Goal: Task Accomplishment & Management: Manage account settings

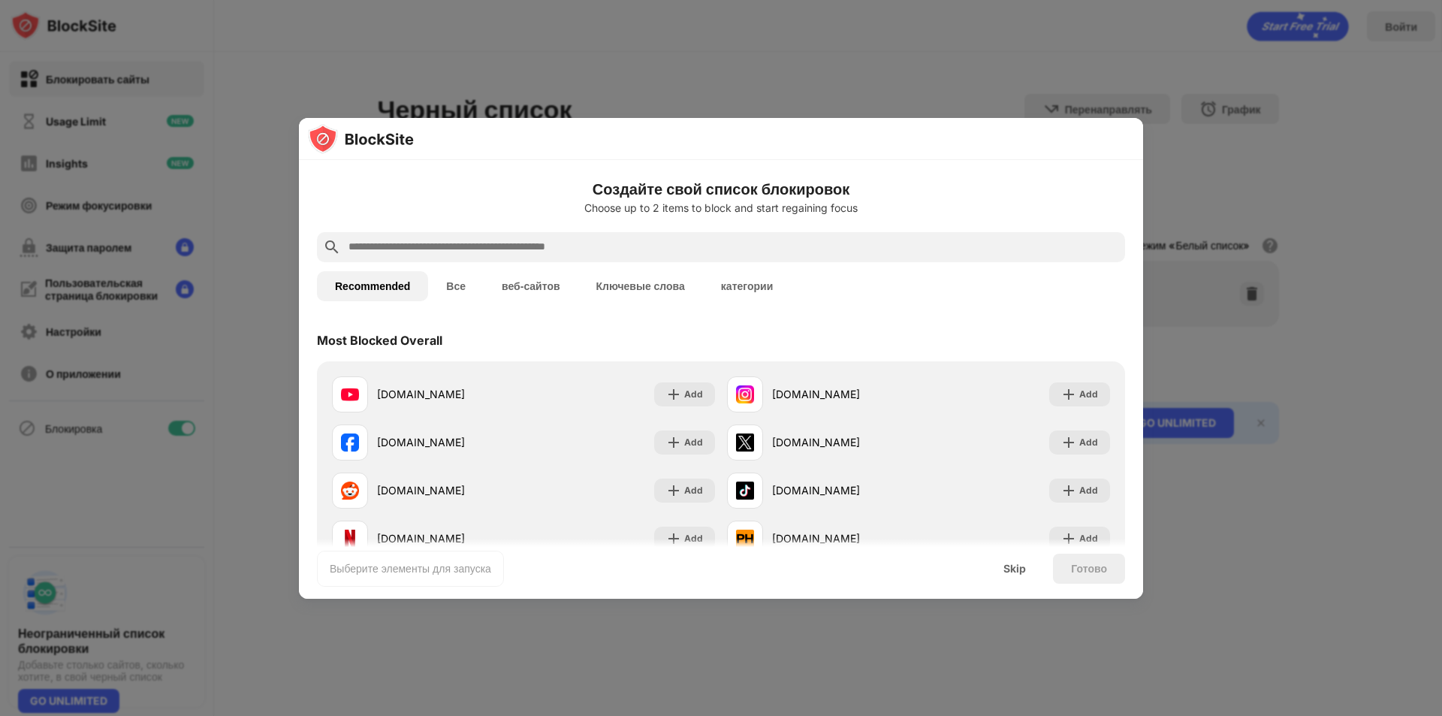
click at [448, 237] on div at bounding box center [721, 247] width 808 height 30
click at [448, 243] on input "text" at bounding box center [733, 247] width 772 height 18
paste input "**********"
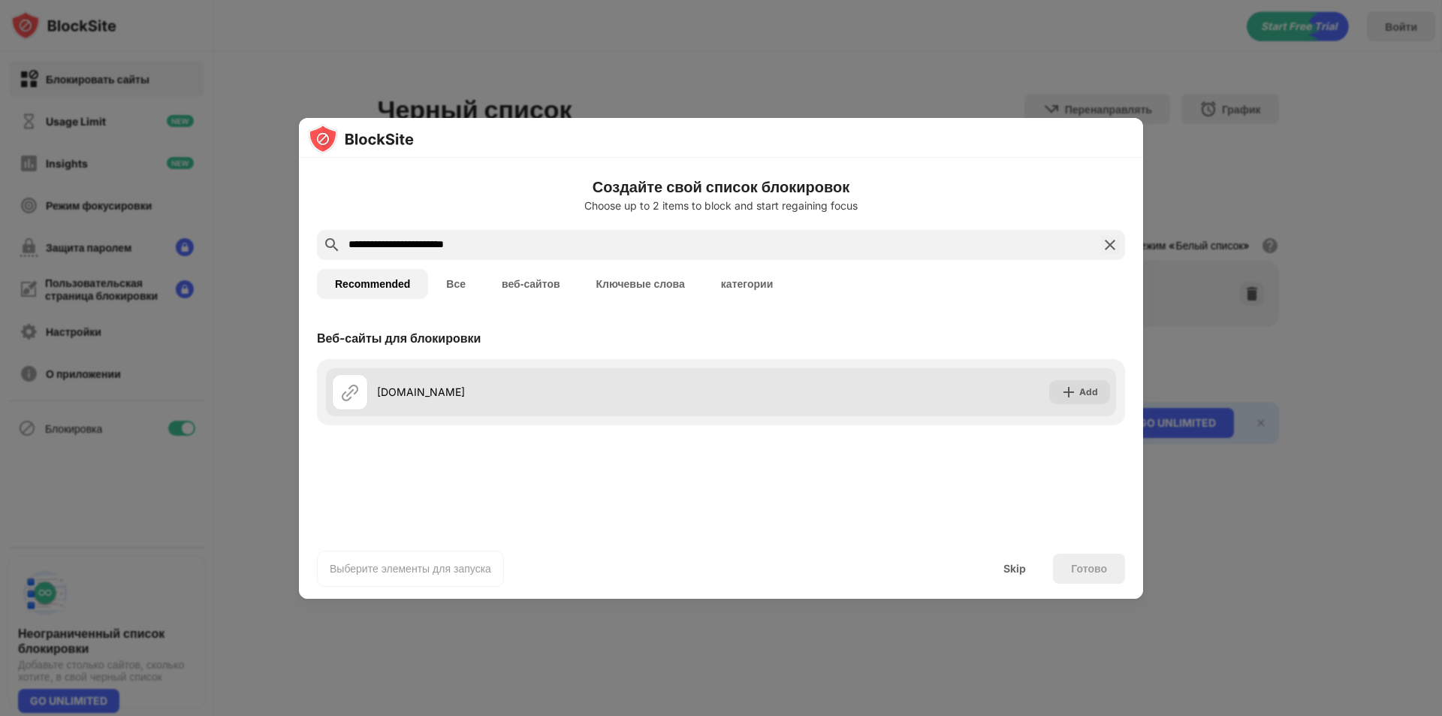
type input "**********"
click at [894, 393] on div "web.whatsapp.com Add" at bounding box center [721, 392] width 790 height 48
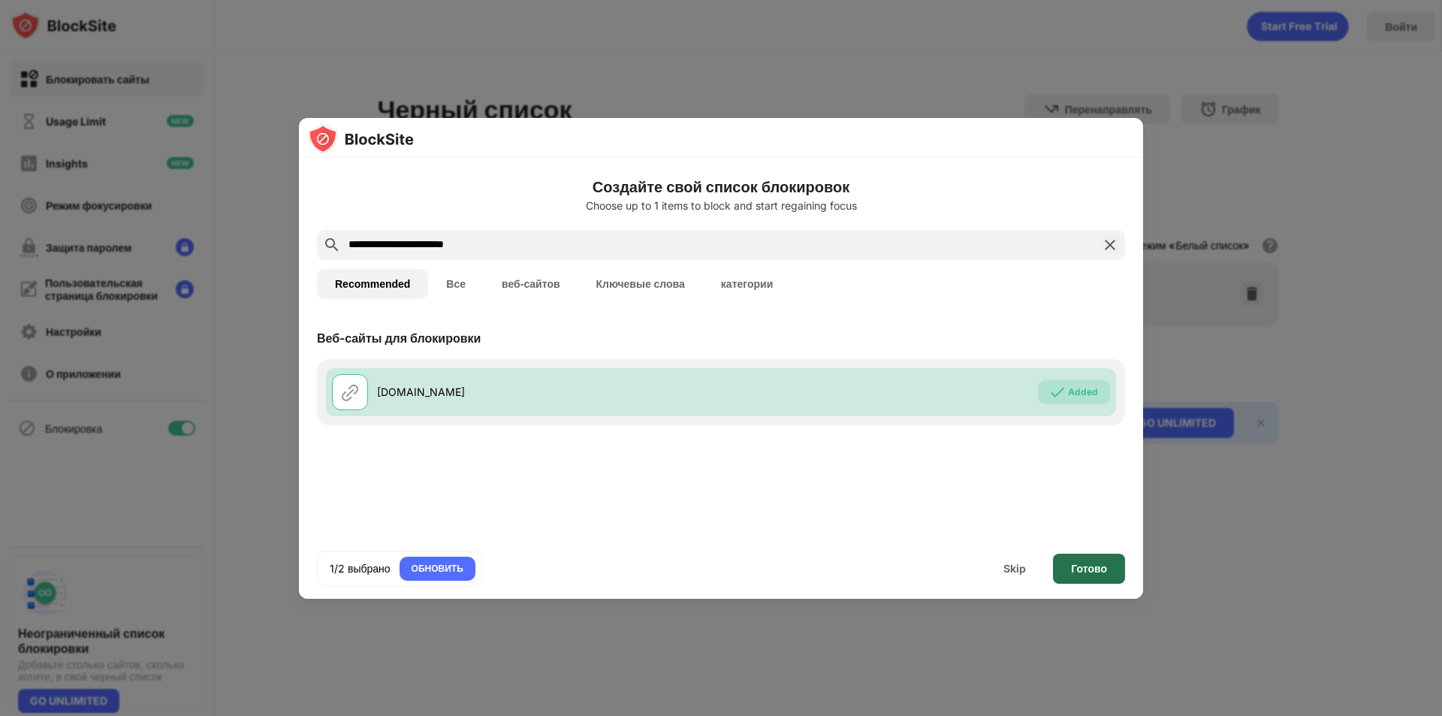
click at [1098, 570] on div "Готово" at bounding box center [1089, 568] width 36 height 12
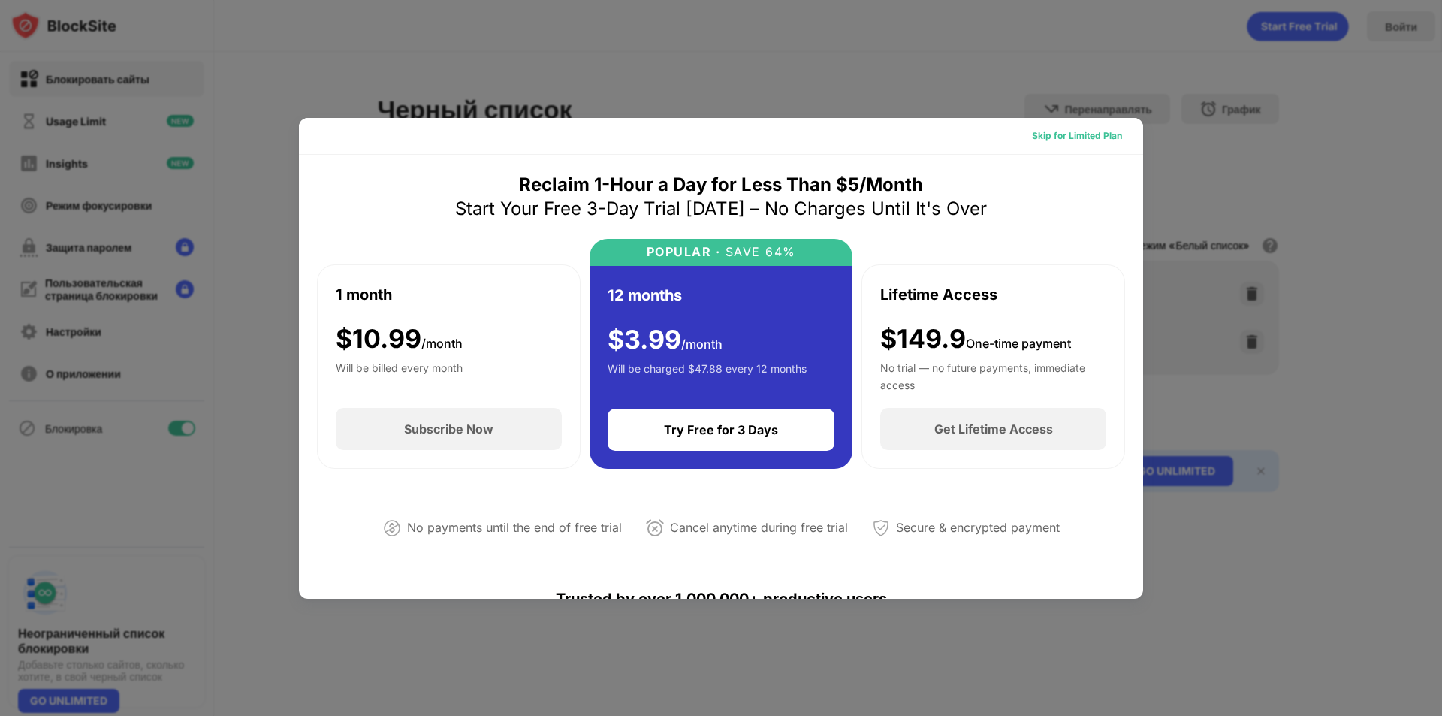
click at [1087, 139] on div "Skip for Limited Plan" at bounding box center [1077, 135] width 90 height 15
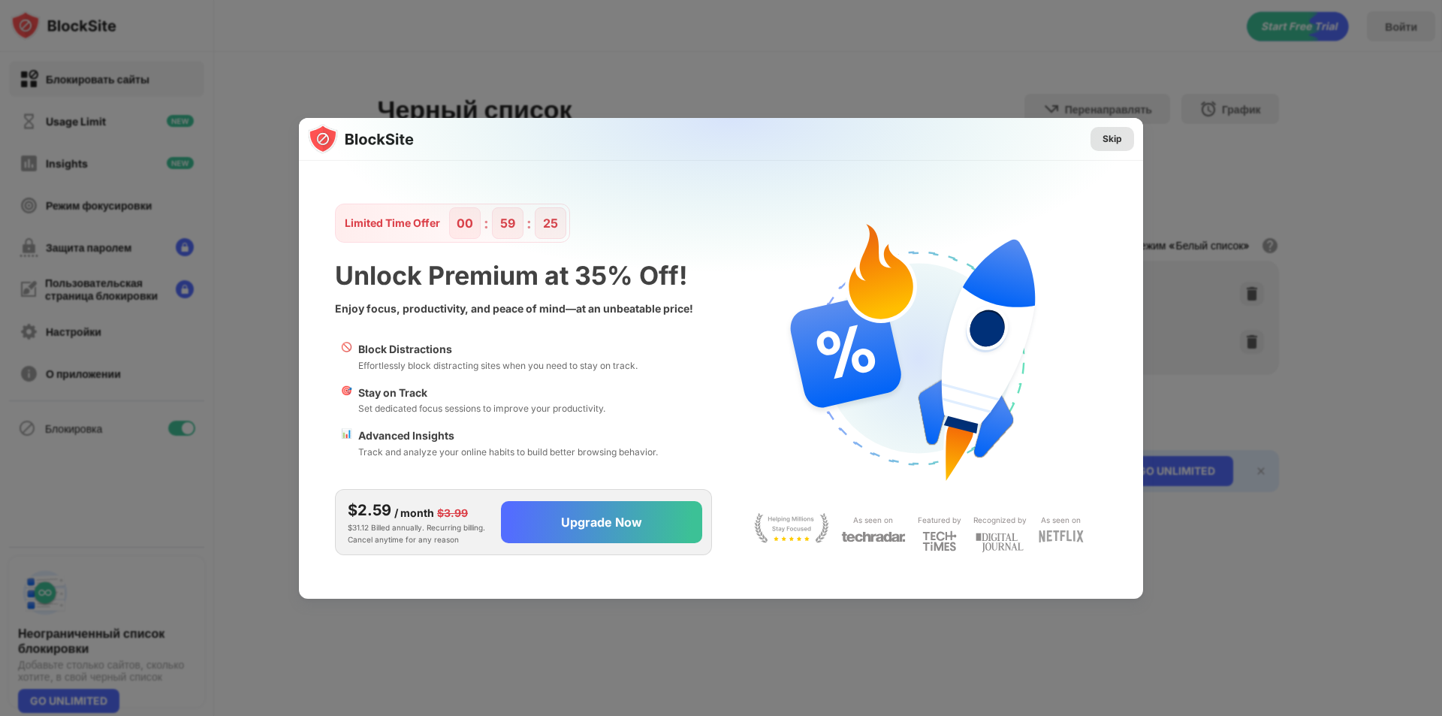
click at [1113, 147] on div "Skip" at bounding box center [1112, 139] width 44 height 24
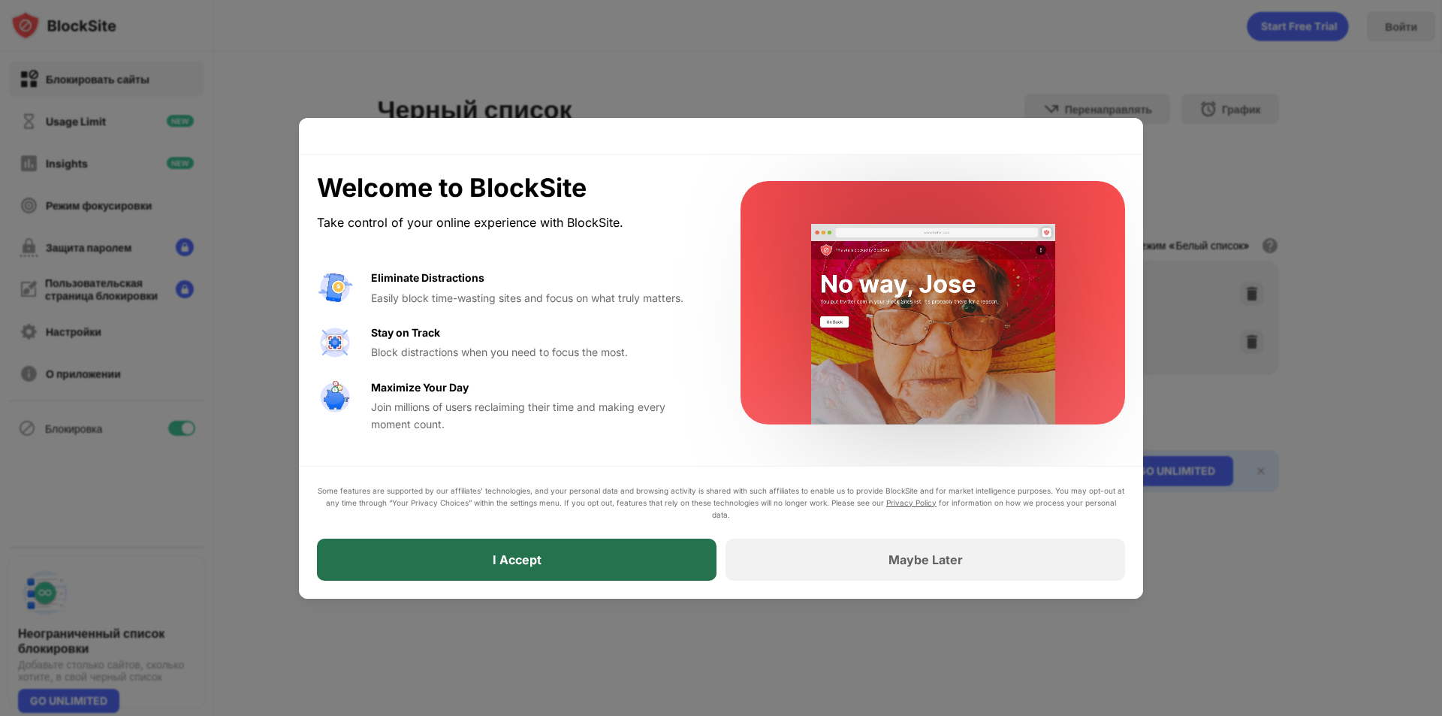
click at [530, 553] on div "I Accept" at bounding box center [517, 559] width 49 height 15
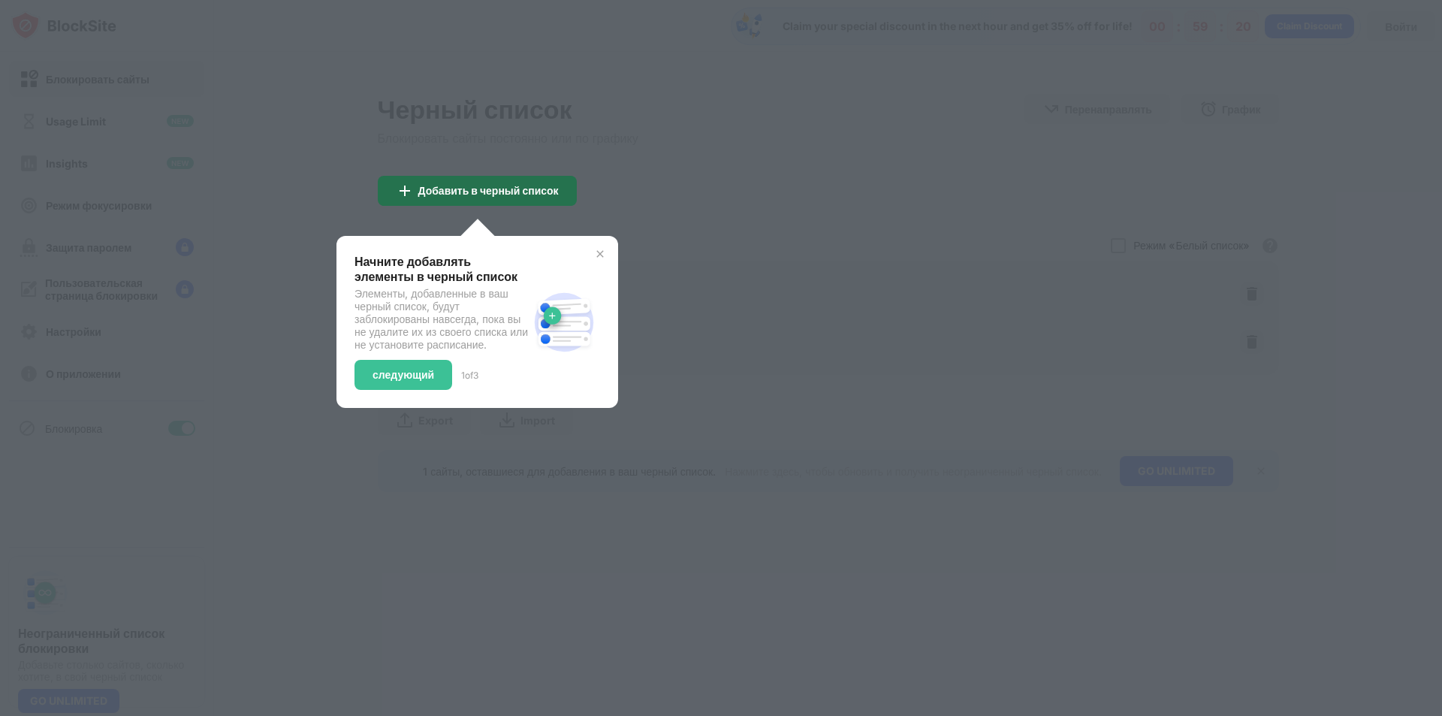
click at [502, 190] on div "Добавить в черный список" at bounding box center [488, 191] width 140 height 12
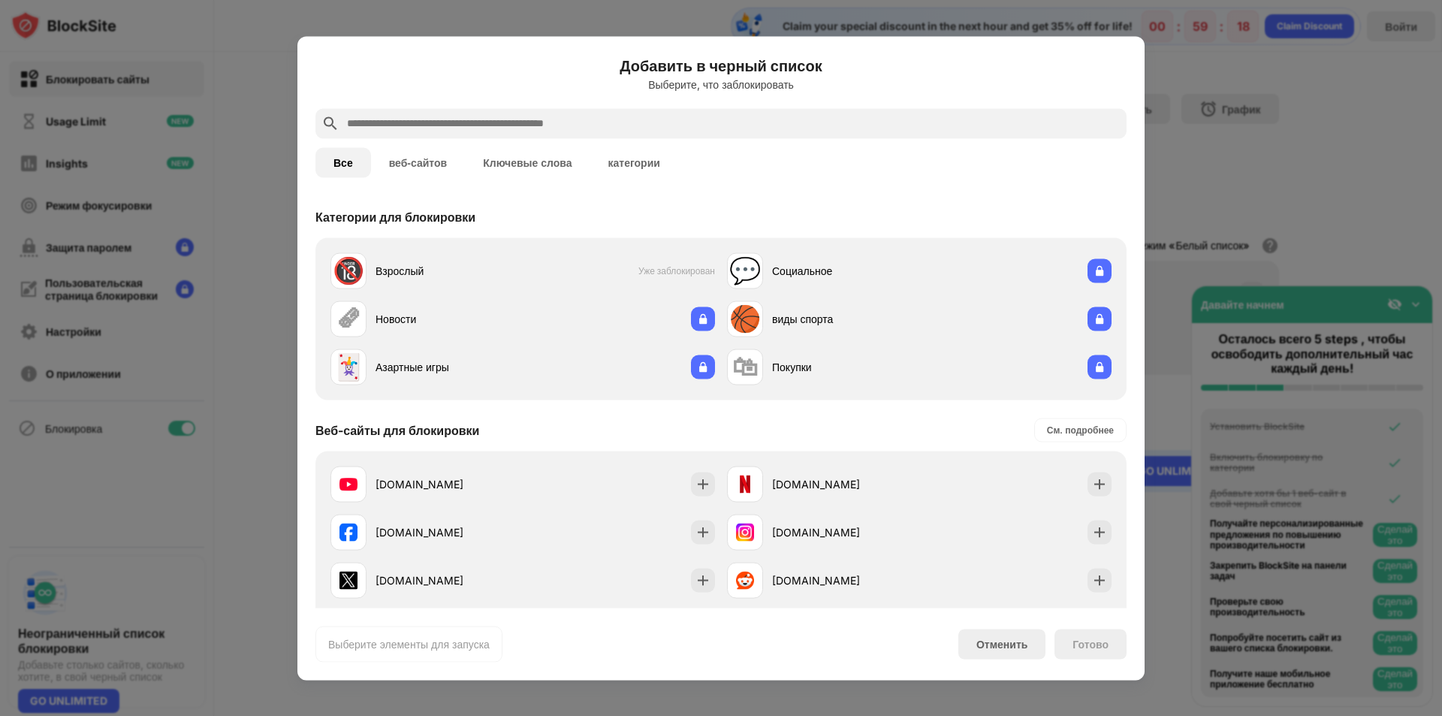
click at [1221, 54] on div at bounding box center [721, 358] width 1442 height 716
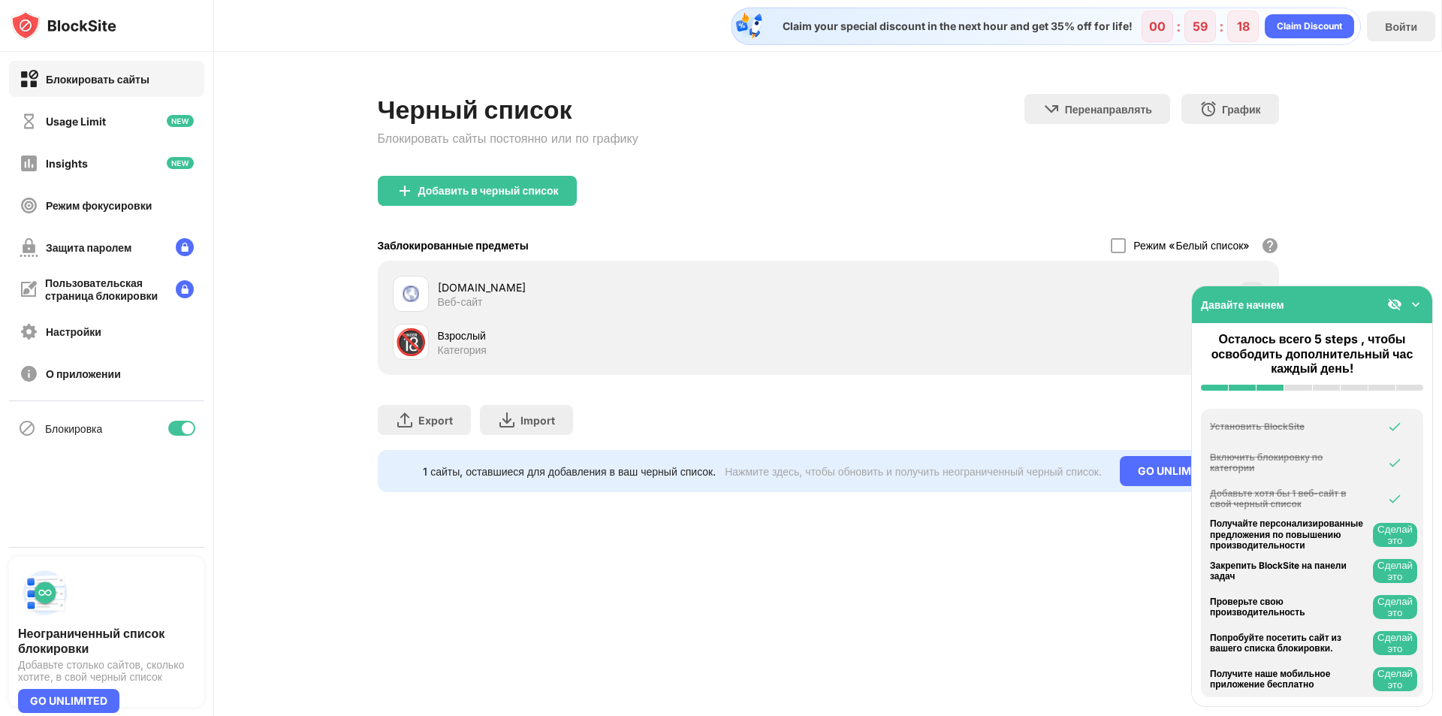
click at [1221, 54] on div at bounding box center [721, 358] width 1442 height 716
click at [98, 334] on div "Настройки" at bounding box center [74, 331] width 56 height 13
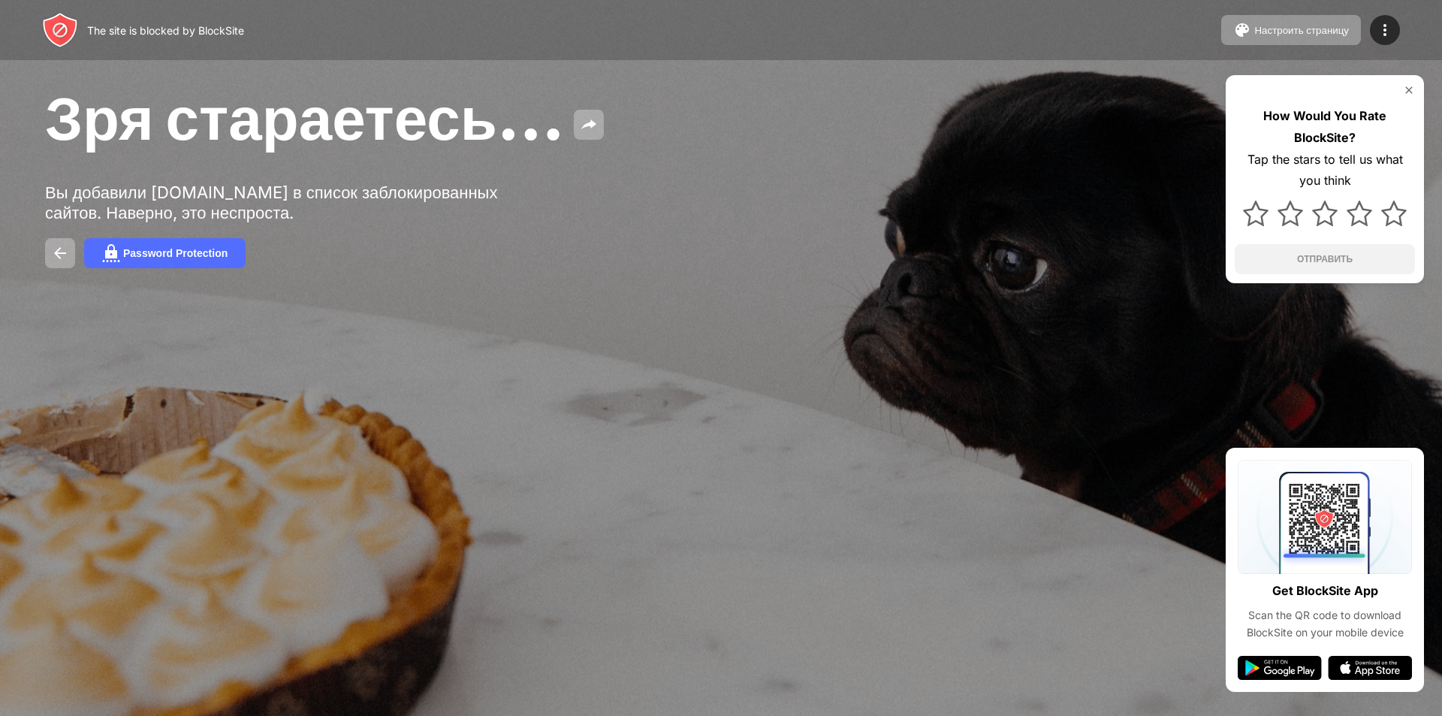
click at [478, 133] on span "Зря стараетесь…" at bounding box center [305, 117] width 520 height 73
drag, startPoint x: 478, startPoint y: 133, endPoint x: 433, endPoint y: 116, distance: 48.0
click at [477, 134] on span "Зря стараетесь…" at bounding box center [305, 117] width 520 height 73
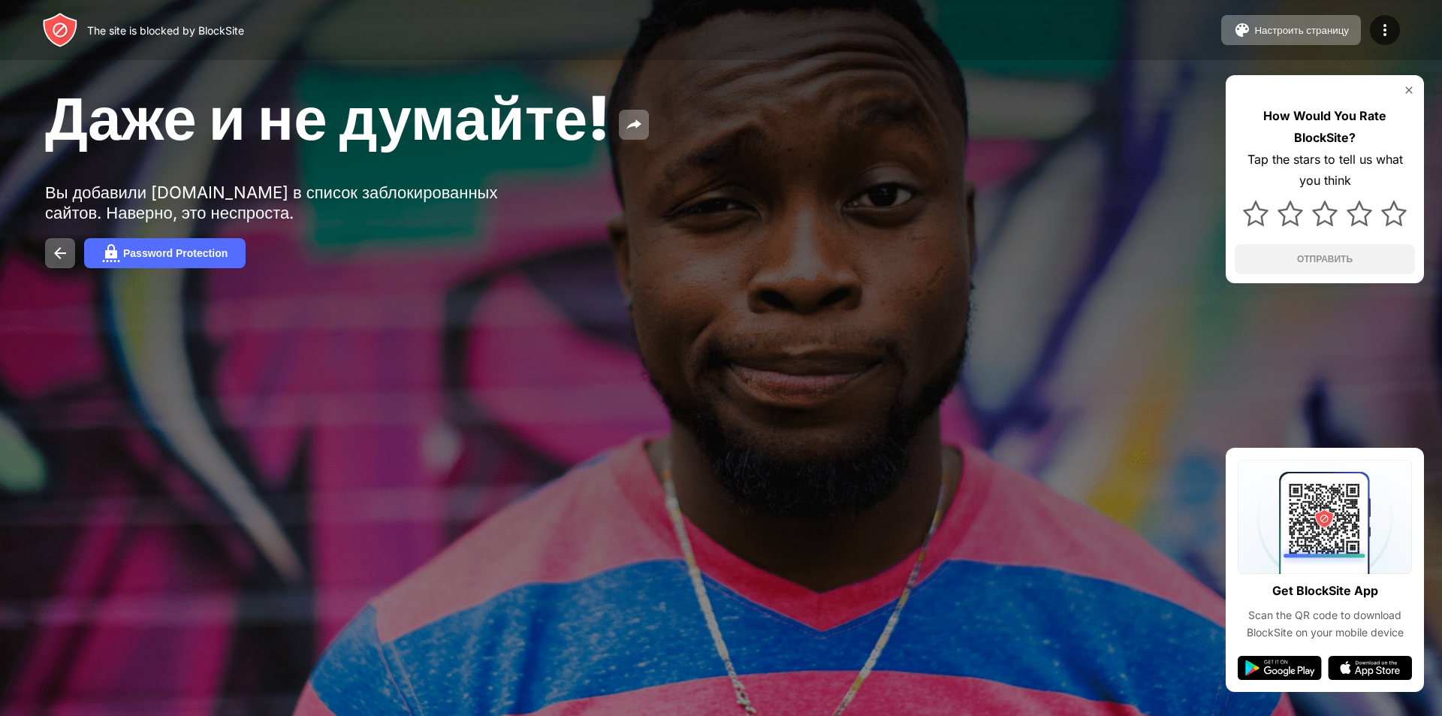
click at [1411, 87] on img at bounding box center [1409, 90] width 12 height 12
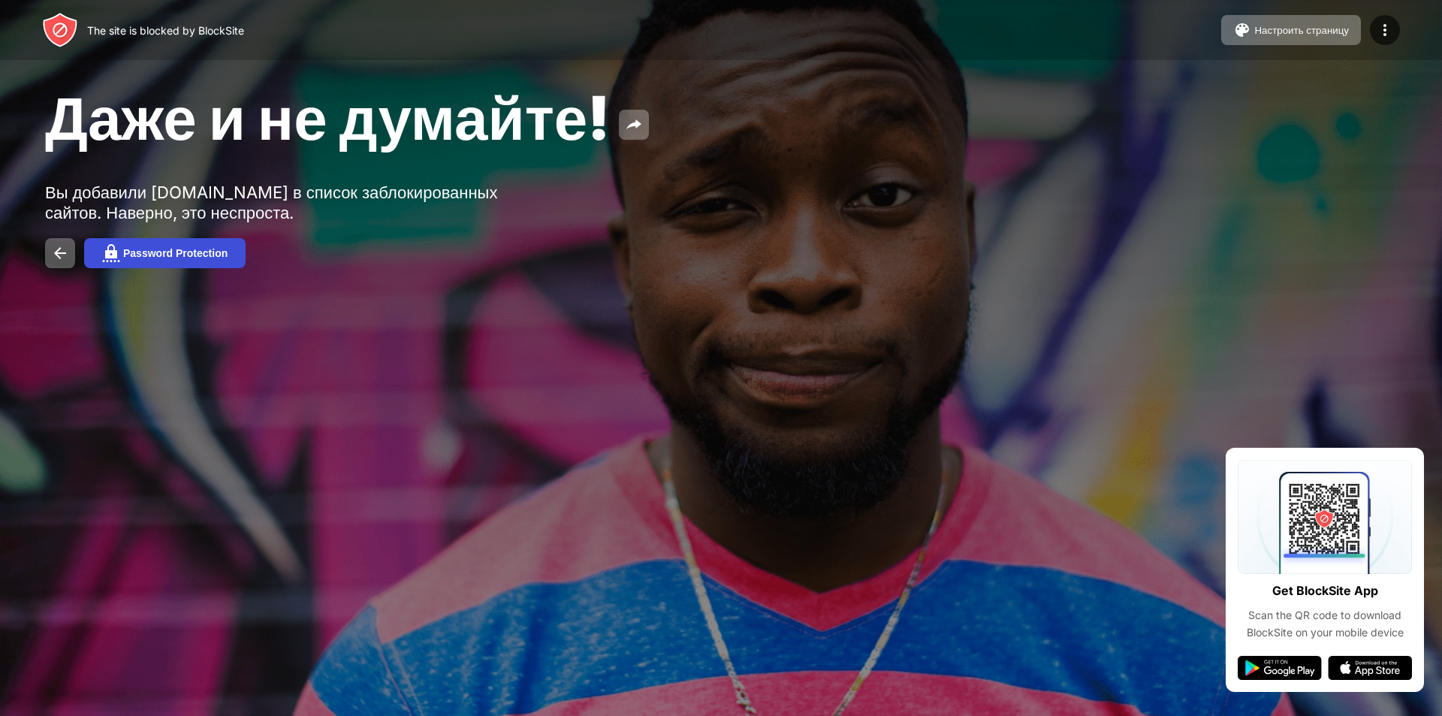
click at [234, 252] on button "Password Protection" at bounding box center [164, 253] width 161 height 30
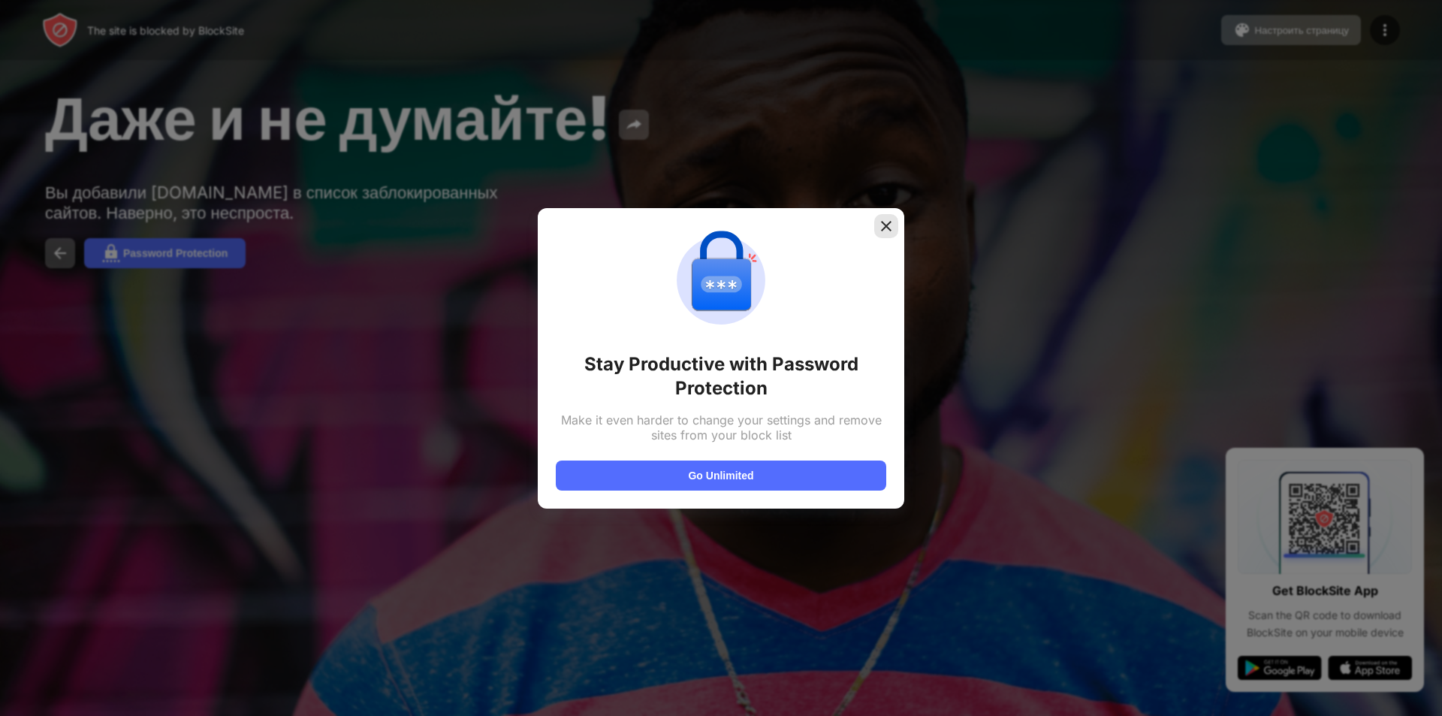
click at [878, 225] on div at bounding box center [886, 226] width 24 height 24
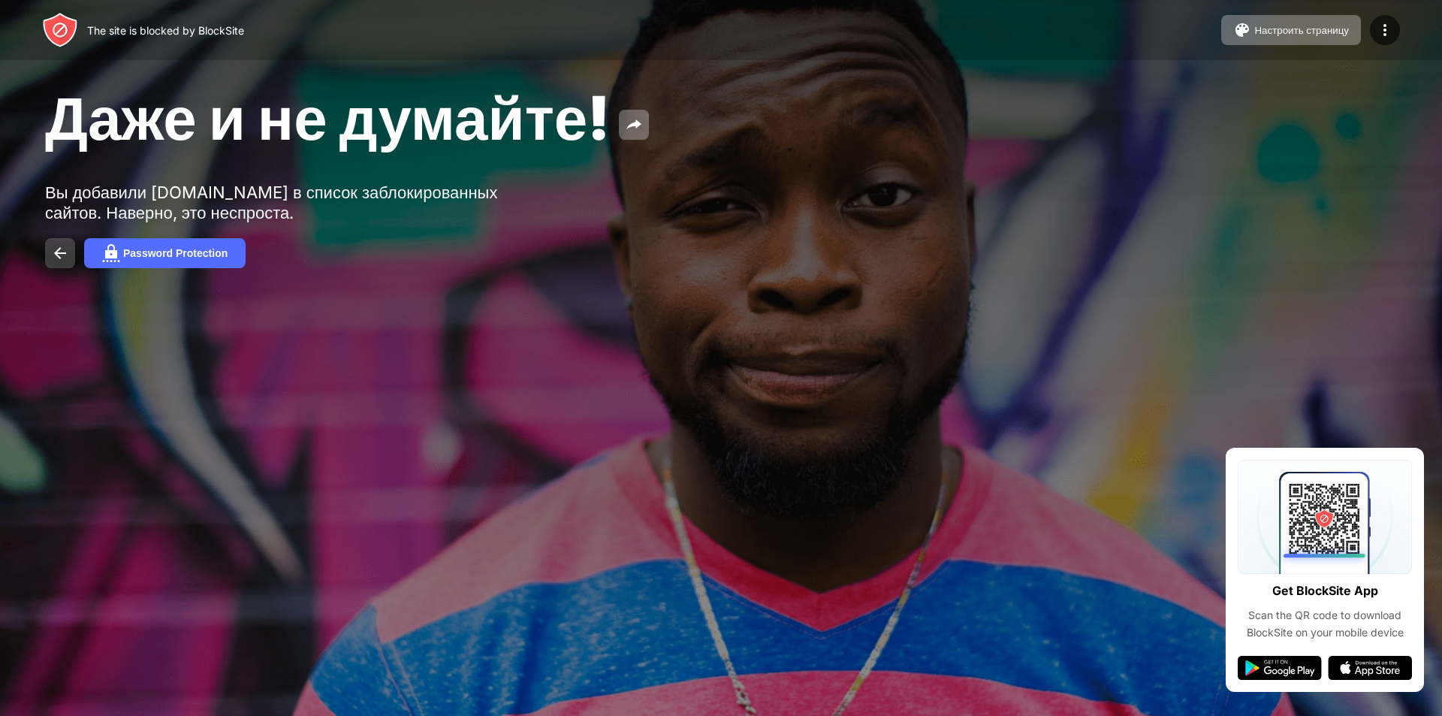
click at [65, 250] on img at bounding box center [60, 253] width 18 height 18
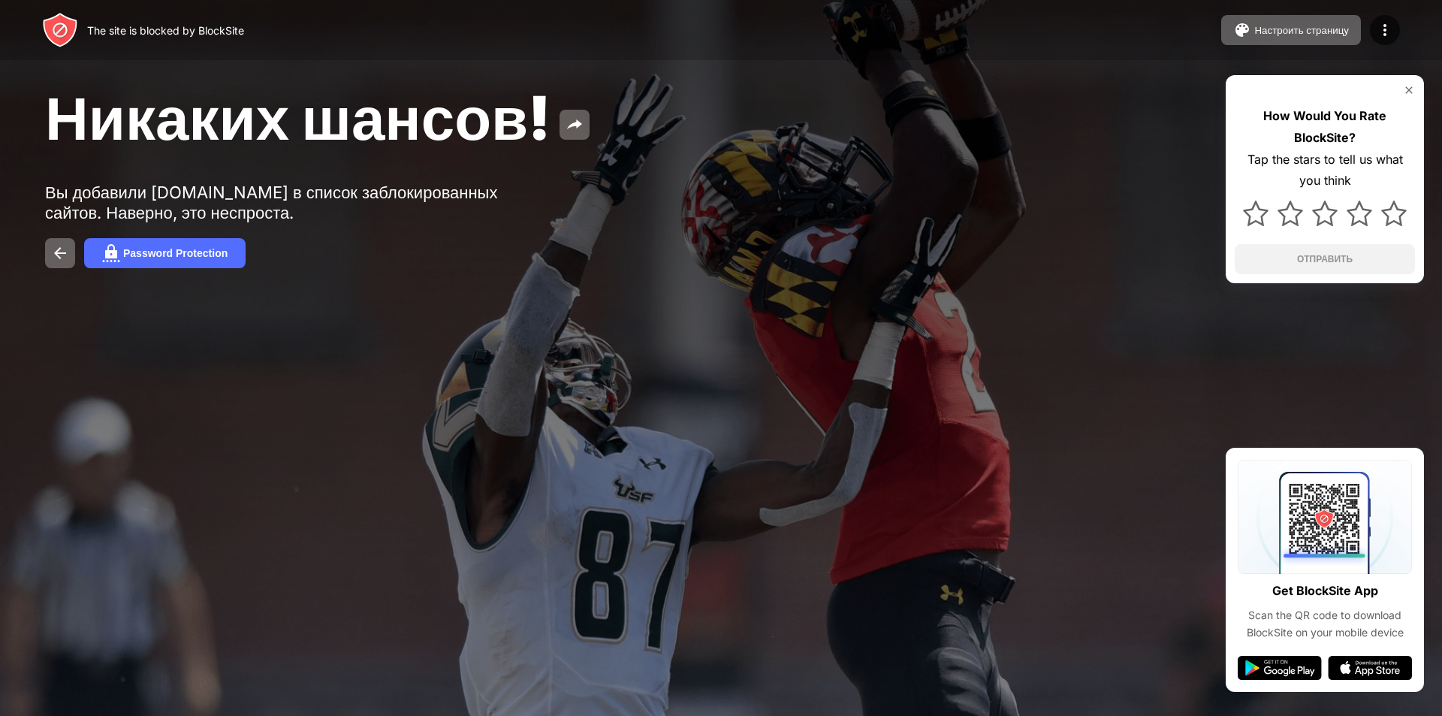
click at [1407, 89] on img at bounding box center [1409, 90] width 12 height 12
drag, startPoint x: 52, startPoint y: 188, endPoint x: 282, endPoint y: 222, distance: 232.3
click at [282, 222] on div "Никаких шансов! Вы добавили web.whatsapp.com в список заблокированных сайтов. Н…" at bounding box center [721, 174] width 1442 height 349
drag, startPoint x: 309, startPoint y: 204, endPoint x: 276, endPoint y: 272, distance: 75.9
click at [276, 272] on div "Никаких шансов! Вы добавили web.whatsapp.com в список заблокированных сайтов. Н…" at bounding box center [721, 174] width 1442 height 349
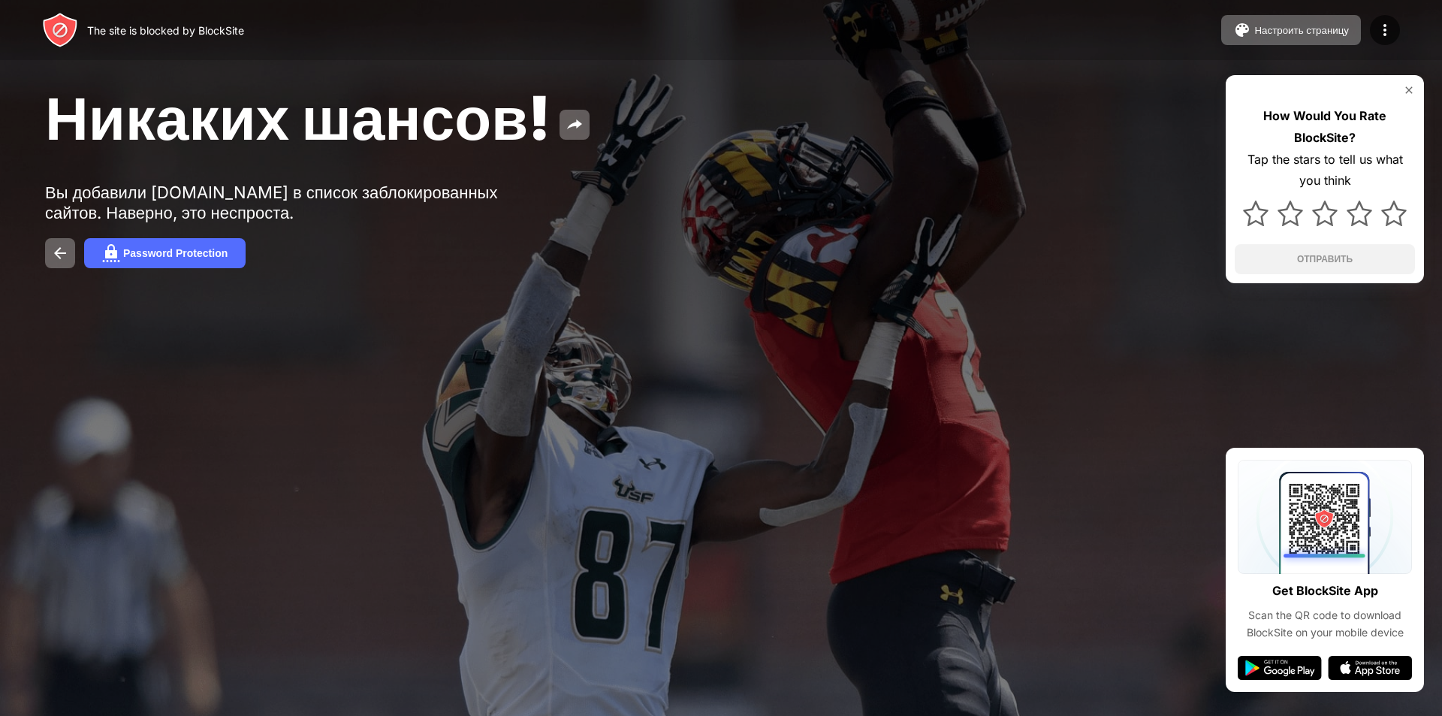
click at [173, 35] on div "The site is blocked by BlockSite" at bounding box center [165, 30] width 157 height 13
click at [1410, 88] on img at bounding box center [1409, 90] width 12 height 12
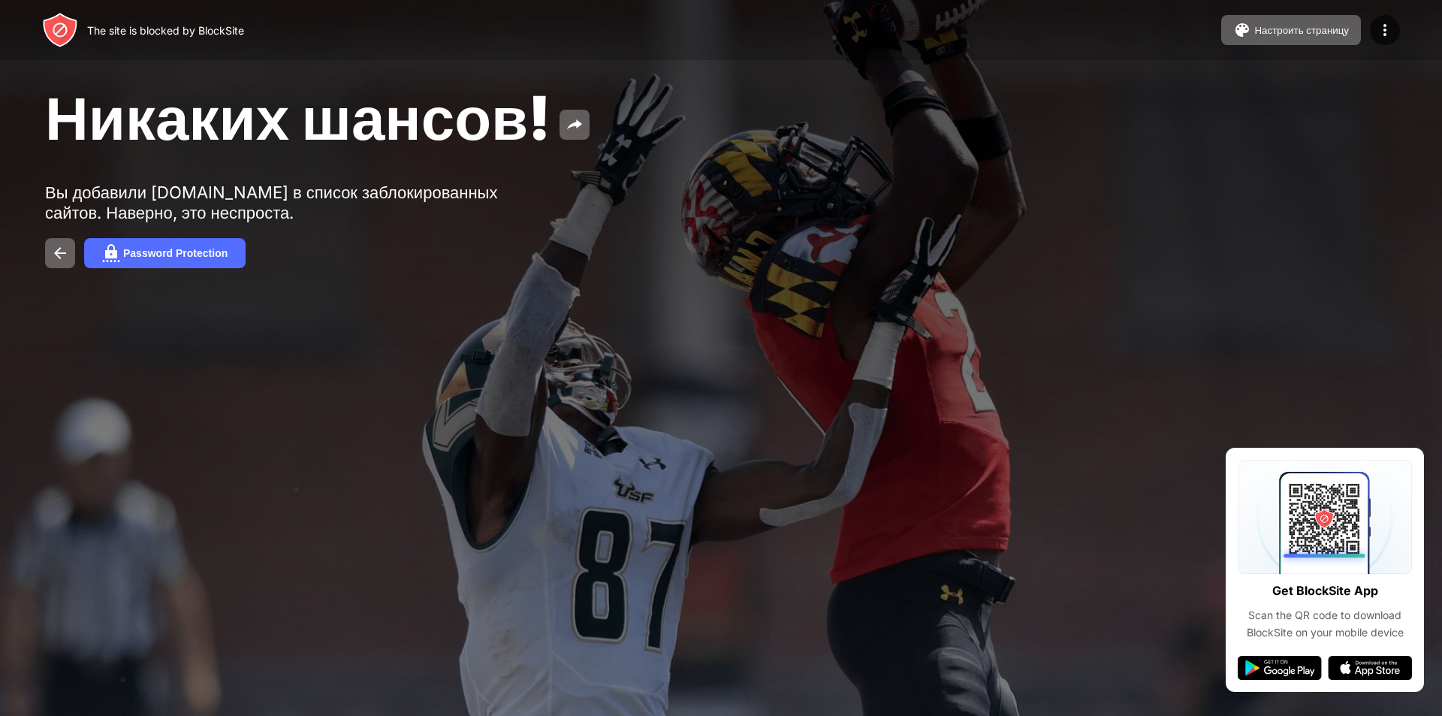
click at [794, 397] on div at bounding box center [721, 358] width 1442 height 716
drag, startPoint x: 455, startPoint y: 211, endPoint x: 86, endPoint y: 203, distance: 368.8
click at [87, 203] on div "Вы добавили [DOMAIN_NAME] в список заблокированных сайтов. Наверно, это неспрос…" at bounding box center [277, 202] width 464 height 41
click at [1297, 670] on img at bounding box center [1280, 668] width 84 height 24
